Goal: Task Accomplishment & Management: Use online tool/utility

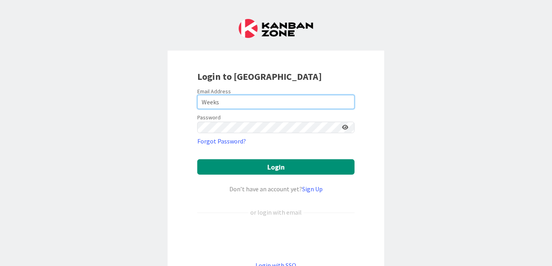
click at [232, 98] on input "Weeks" at bounding box center [275, 102] width 157 height 14
type input "W"
type input "[EMAIL_ADDRESS][DOMAIN_NAME]"
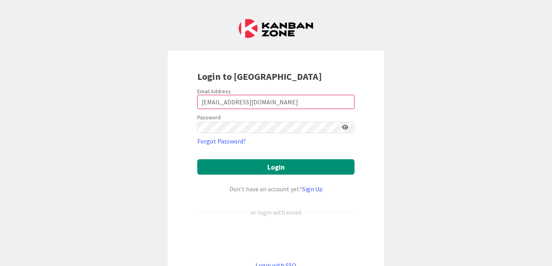
click at [245, 167] on form "Email Address [EMAIL_ADDRESS][DOMAIN_NAME] Password Forgot Password? Login Don’…" at bounding box center [275, 179] width 157 height 182
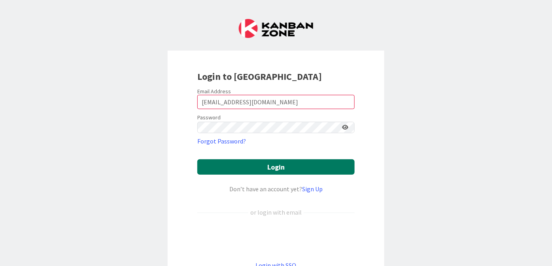
click at [247, 159] on button "Login" at bounding box center [275, 166] width 157 height 15
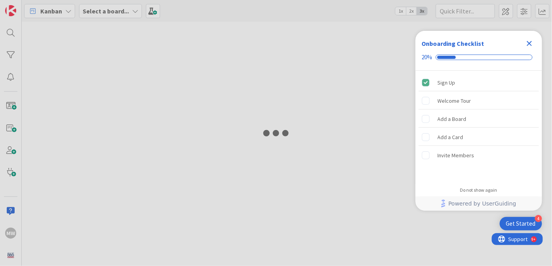
click at [531, 42] on icon "Close Checklist" at bounding box center [530, 43] width 5 height 5
